Goal: Find specific page/section: Find specific page/section

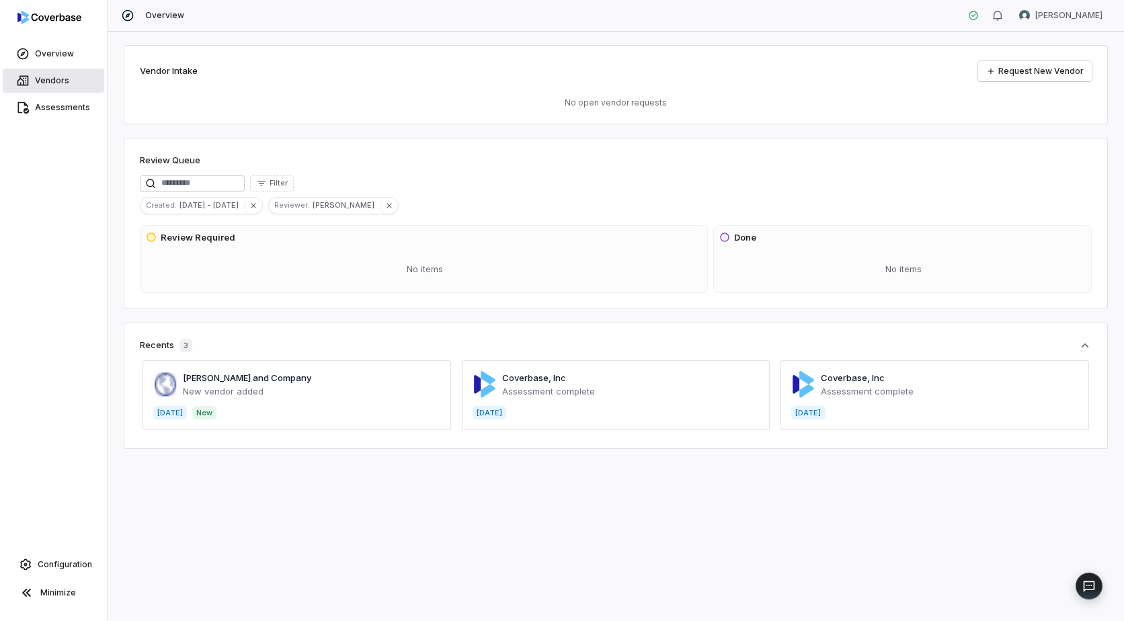
click at [60, 81] on span "Vendors" at bounding box center [52, 80] width 34 height 11
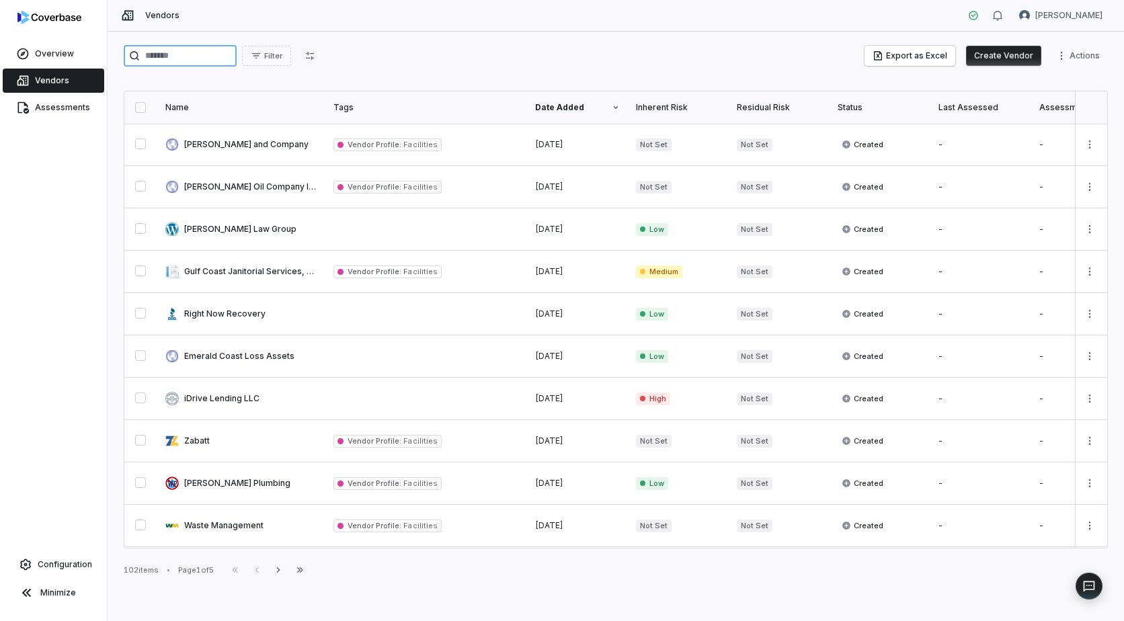
click at [160, 60] on input "search" at bounding box center [180, 56] width 113 height 22
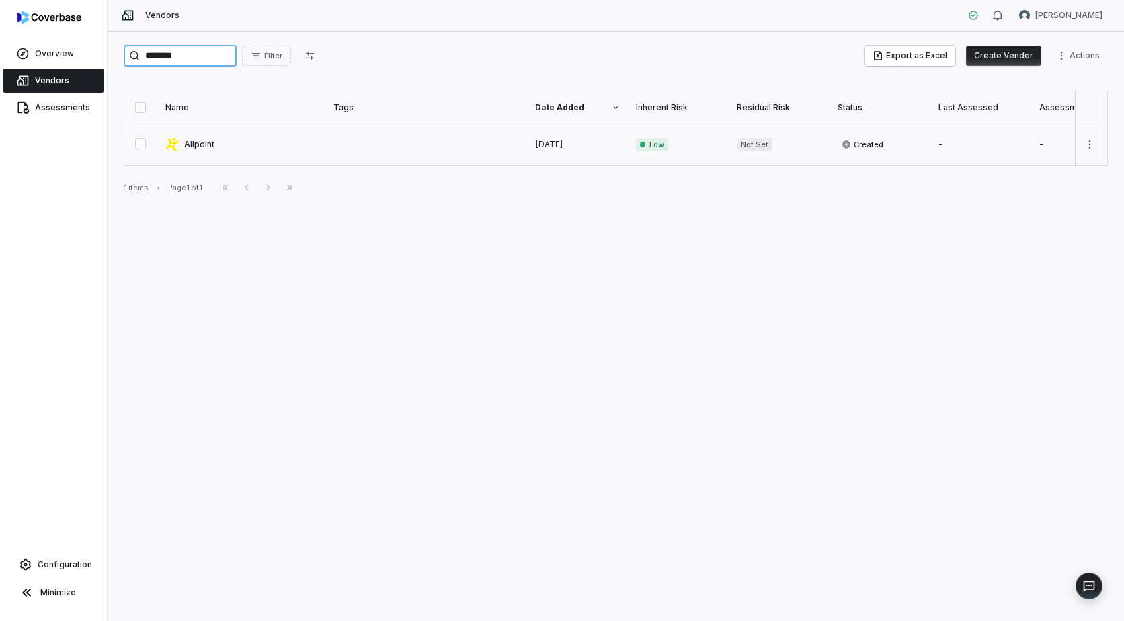
type input "********"
click at [189, 147] on link at bounding box center [241, 145] width 168 height 42
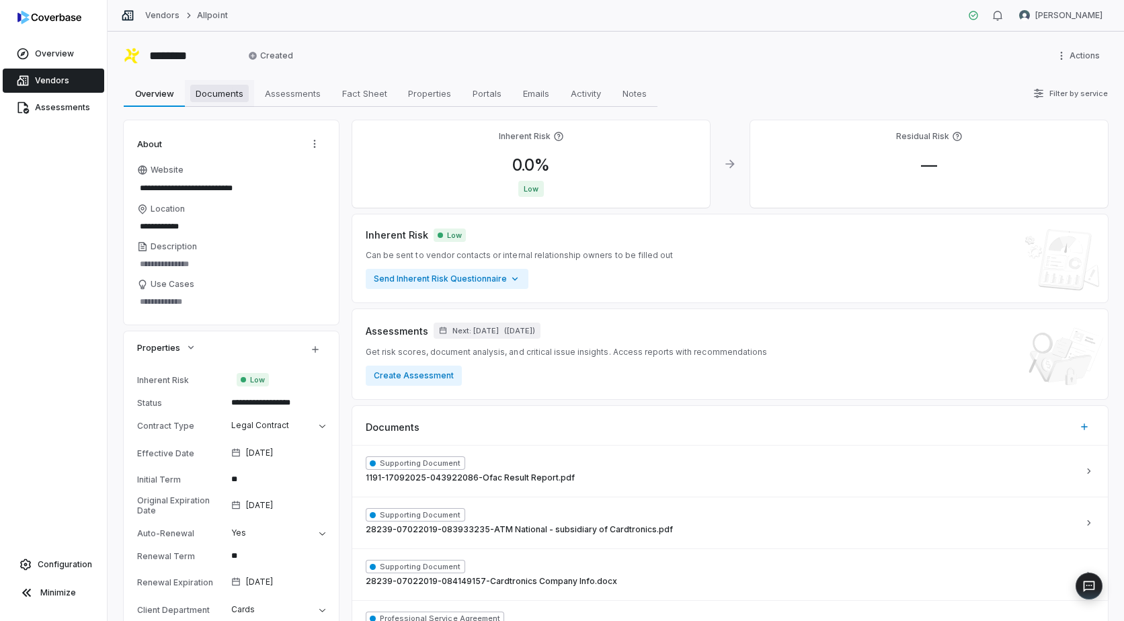
click at [222, 91] on span "Documents" at bounding box center [219, 93] width 58 height 17
type textarea "*"
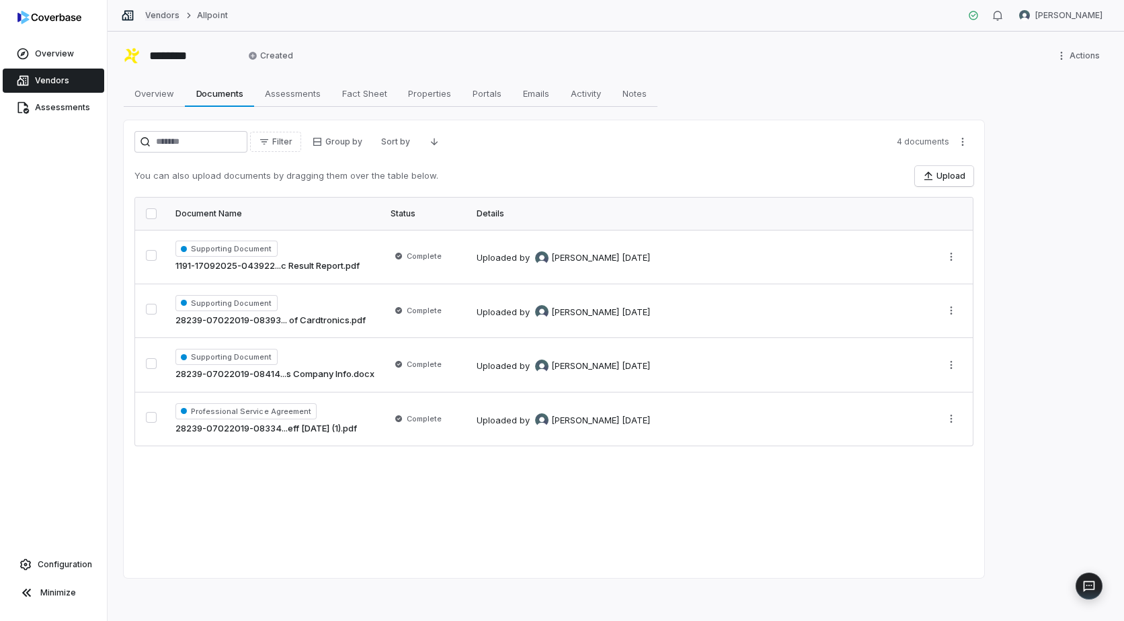
click at [170, 18] on link "Vendors" at bounding box center [162, 15] width 34 height 11
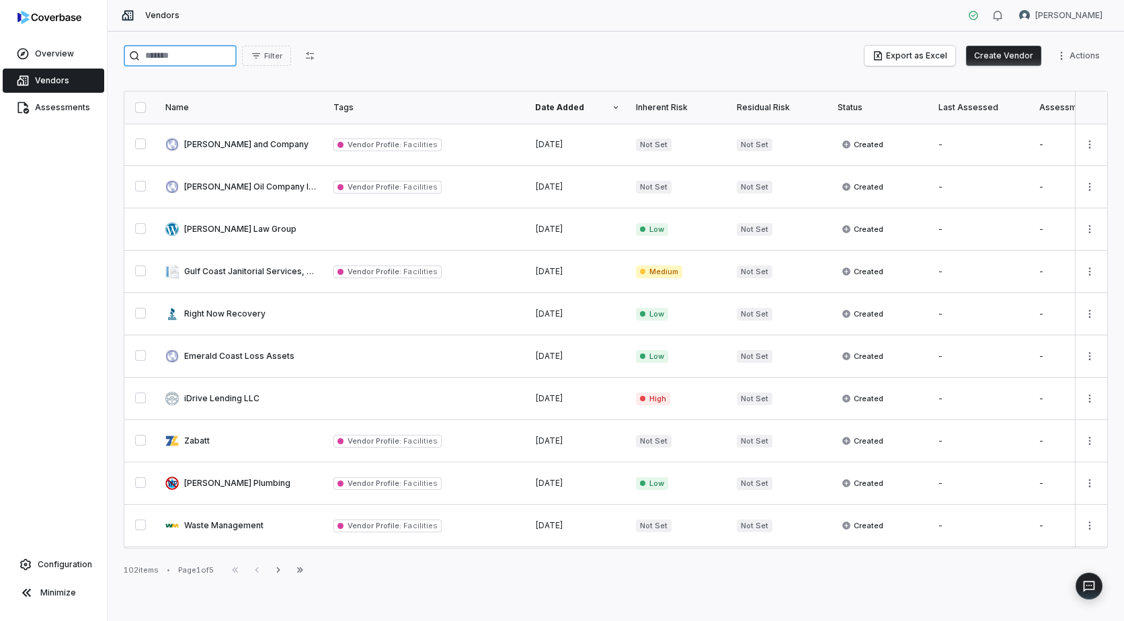
click at [187, 53] on input "search" at bounding box center [180, 56] width 113 height 22
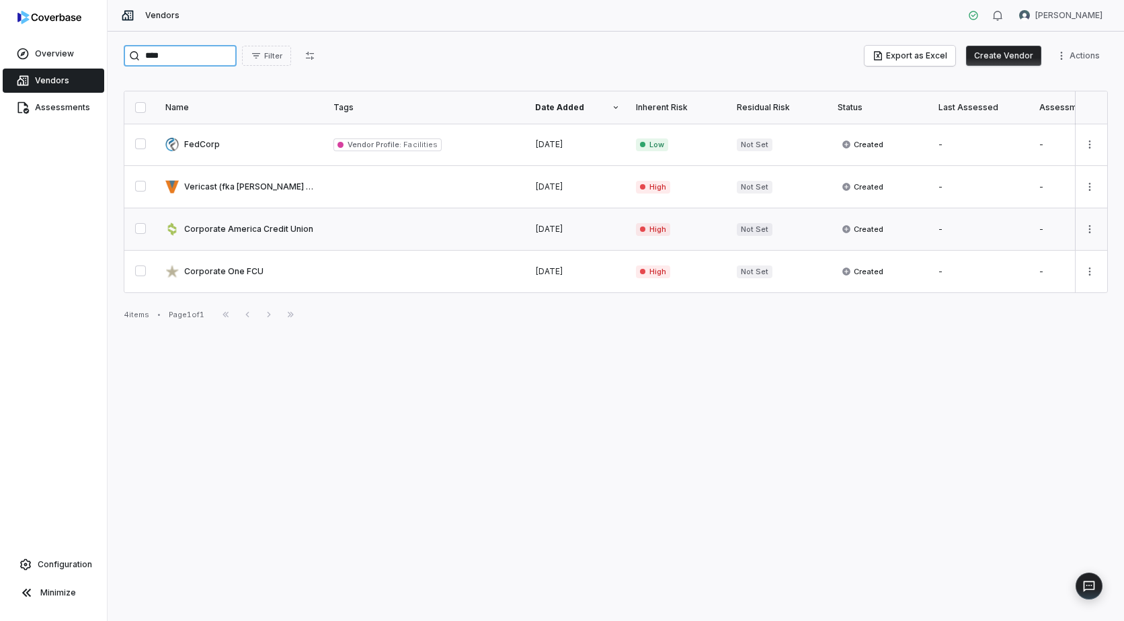
type input "****"
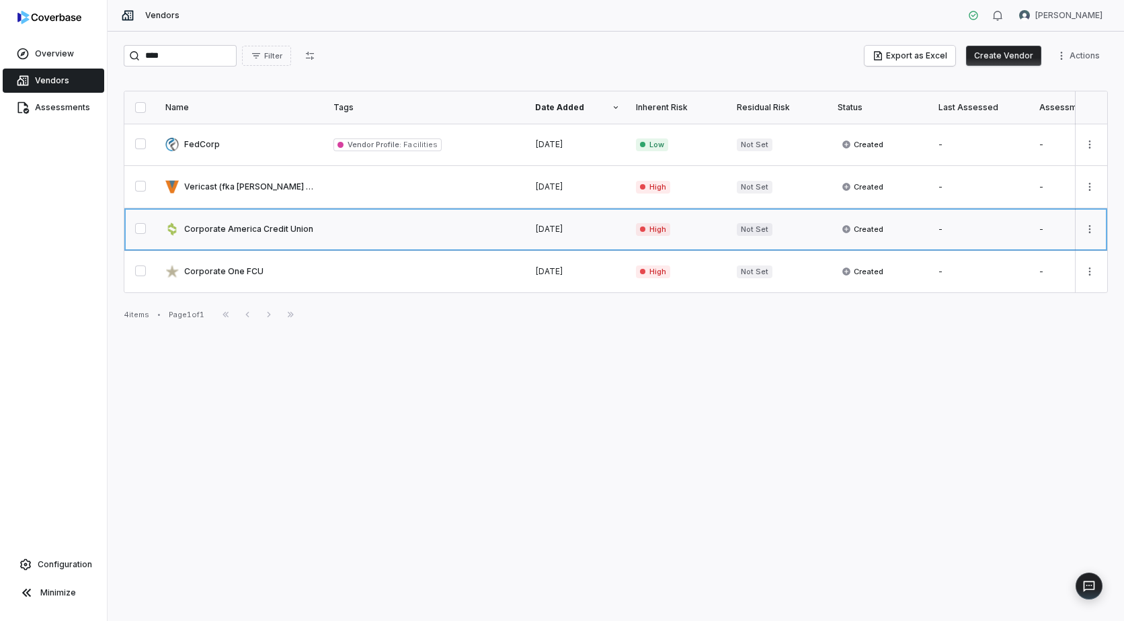
click at [223, 226] on link at bounding box center [241, 229] width 168 height 42
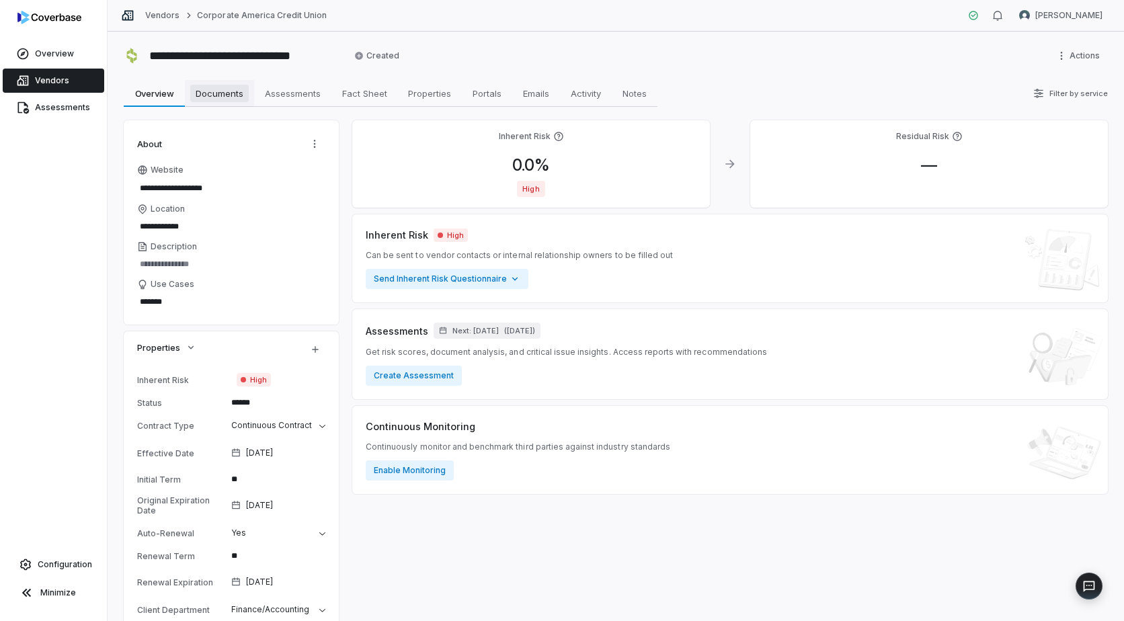
click at [224, 99] on span "Documents" at bounding box center [219, 93] width 58 height 17
type textarea "*"
